Goal: Information Seeking & Learning: Learn about a topic

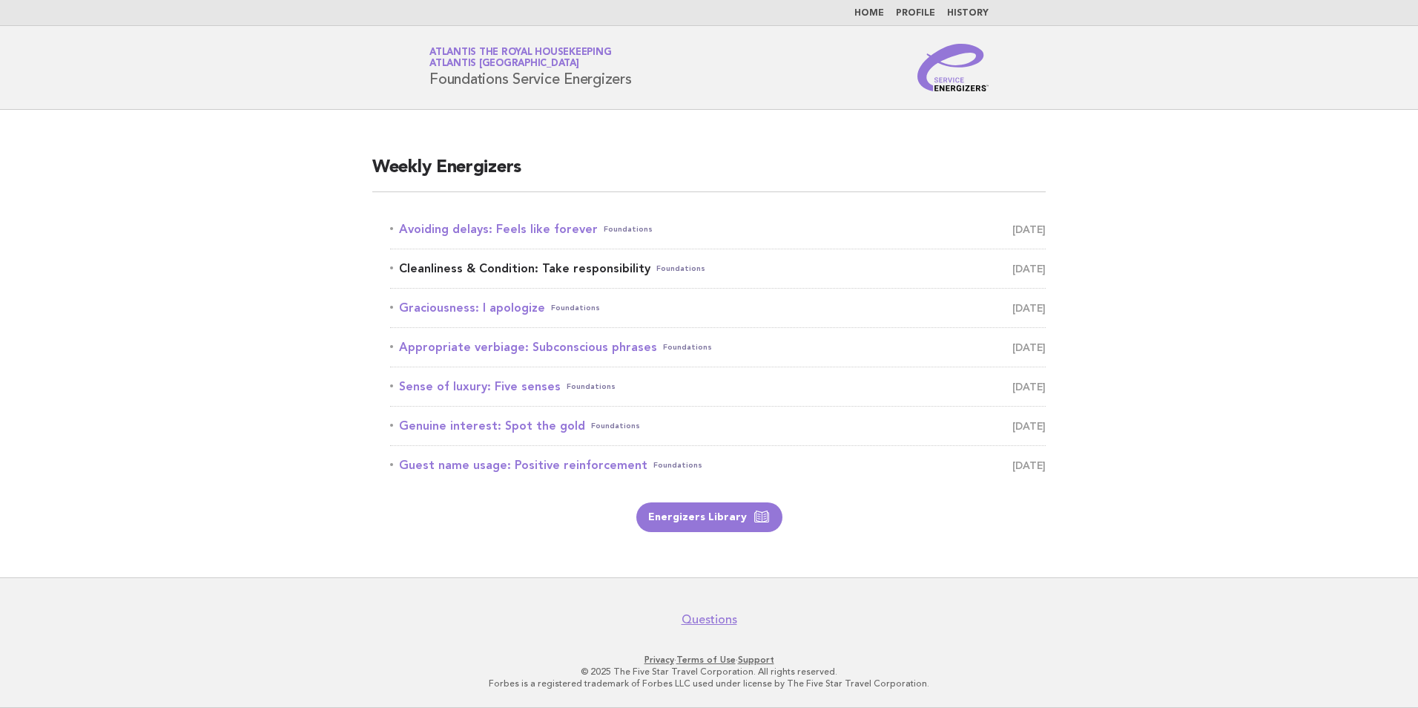
click at [570, 268] on link "Cleanliness & Condition: Take responsibility Foundations September 8" at bounding box center [718, 268] width 656 height 21
click at [492, 300] on link "Graciousness: I apologize Foundations September 9" at bounding box center [718, 307] width 656 height 21
click at [543, 349] on link "Appropriate verbiage: Subconscious phrases Foundations September 10" at bounding box center [718, 347] width 656 height 21
